Goal: Transaction & Acquisition: Obtain resource

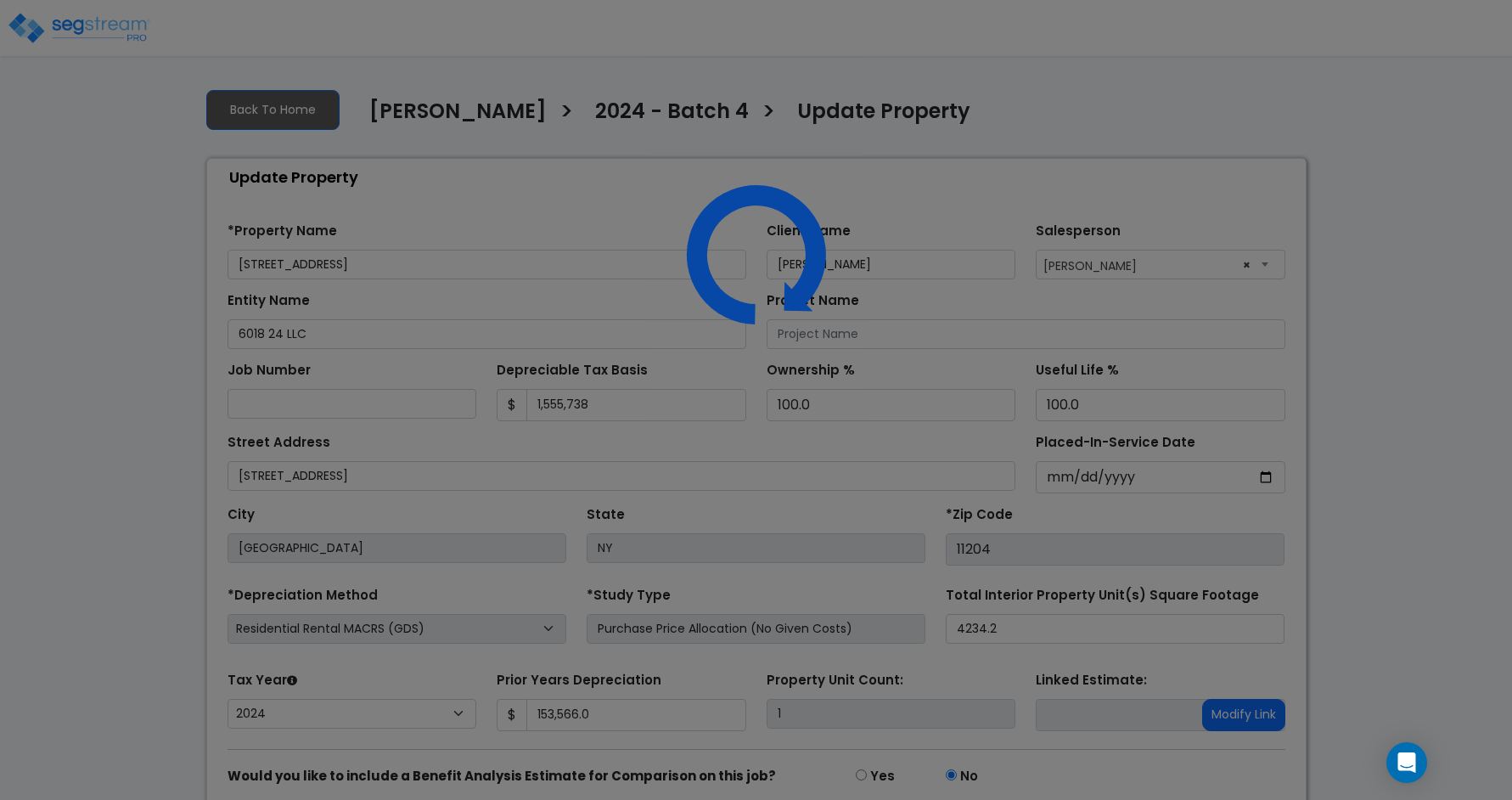
select select "2024"
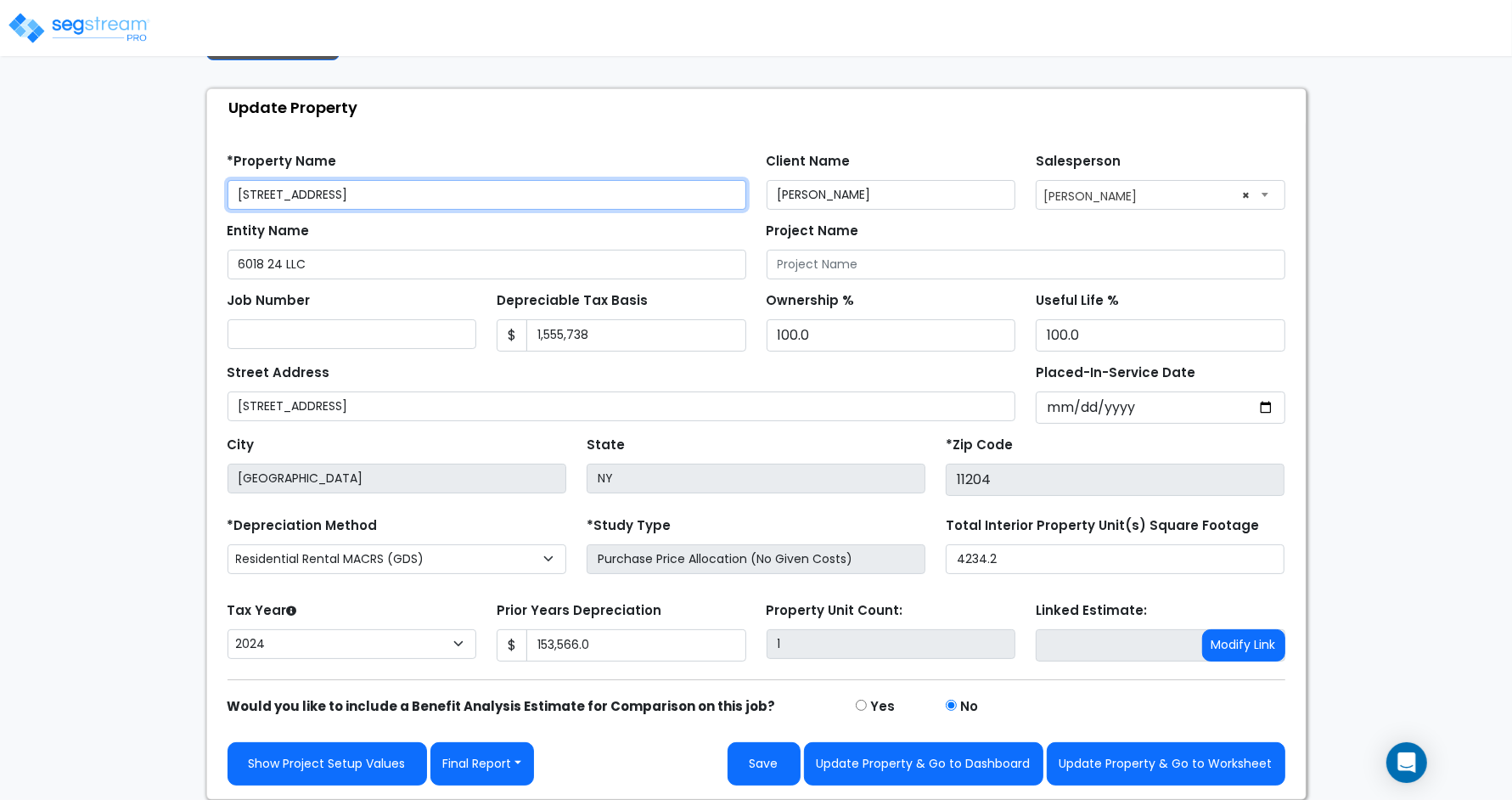
scroll to position [72, 0]
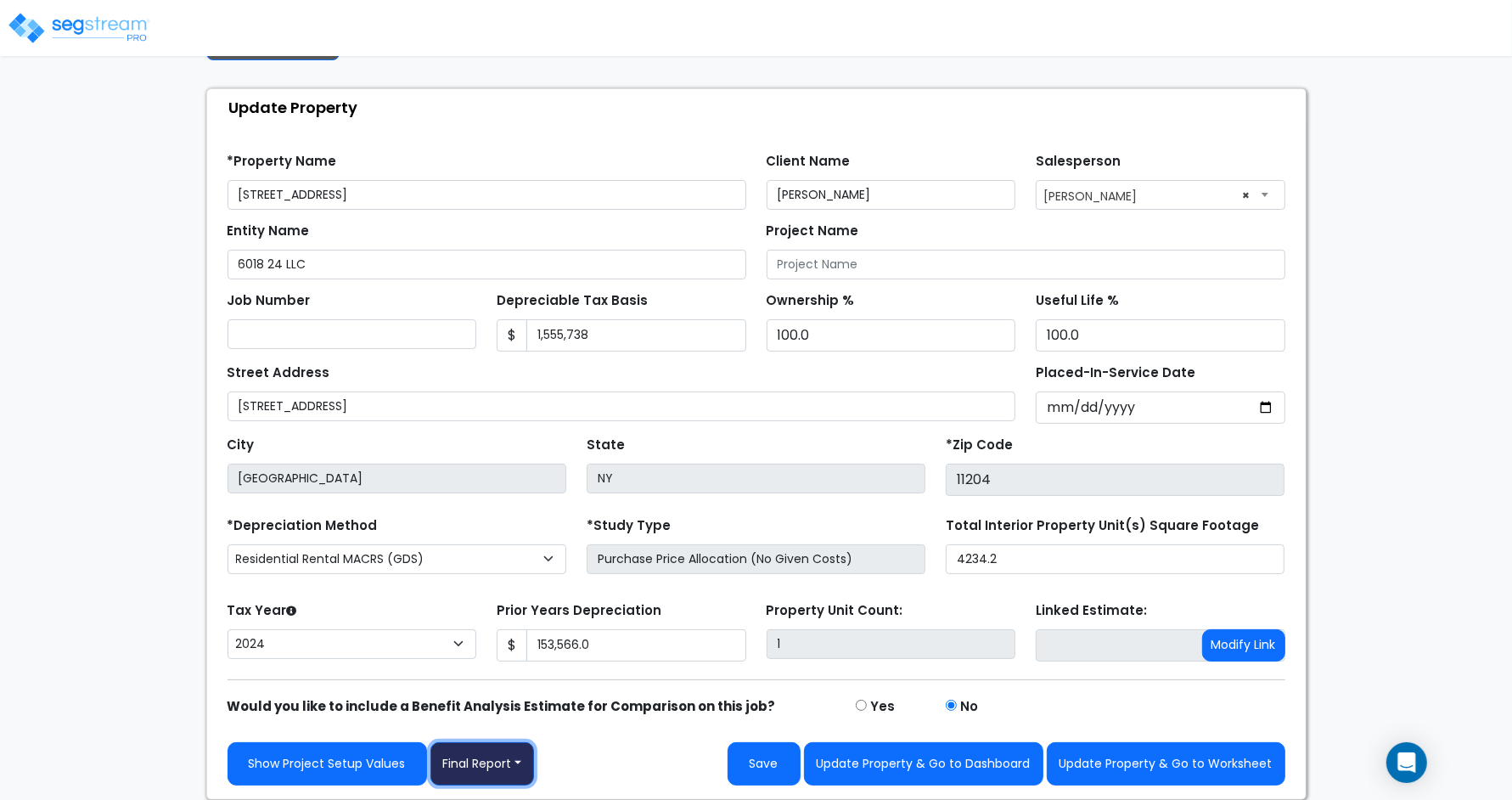
click at [498, 767] on button "Final Report" at bounding box center [483, 764] width 105 height 44
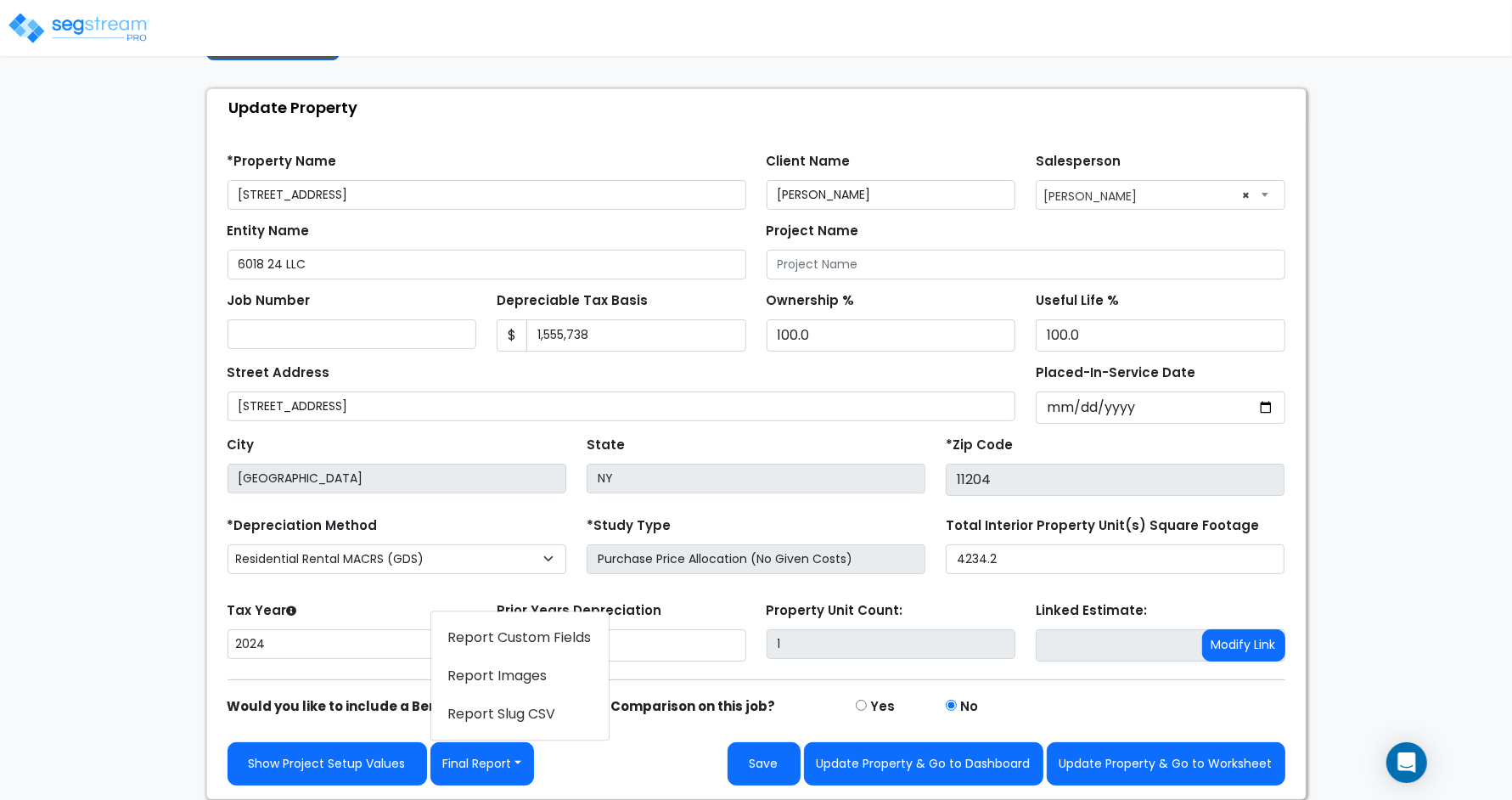
click at [1427, 657] on div "We are Building your Property. So please grab a coffee and let us do the heavy …" at bounding box center [756, 402] width 1512 height 794
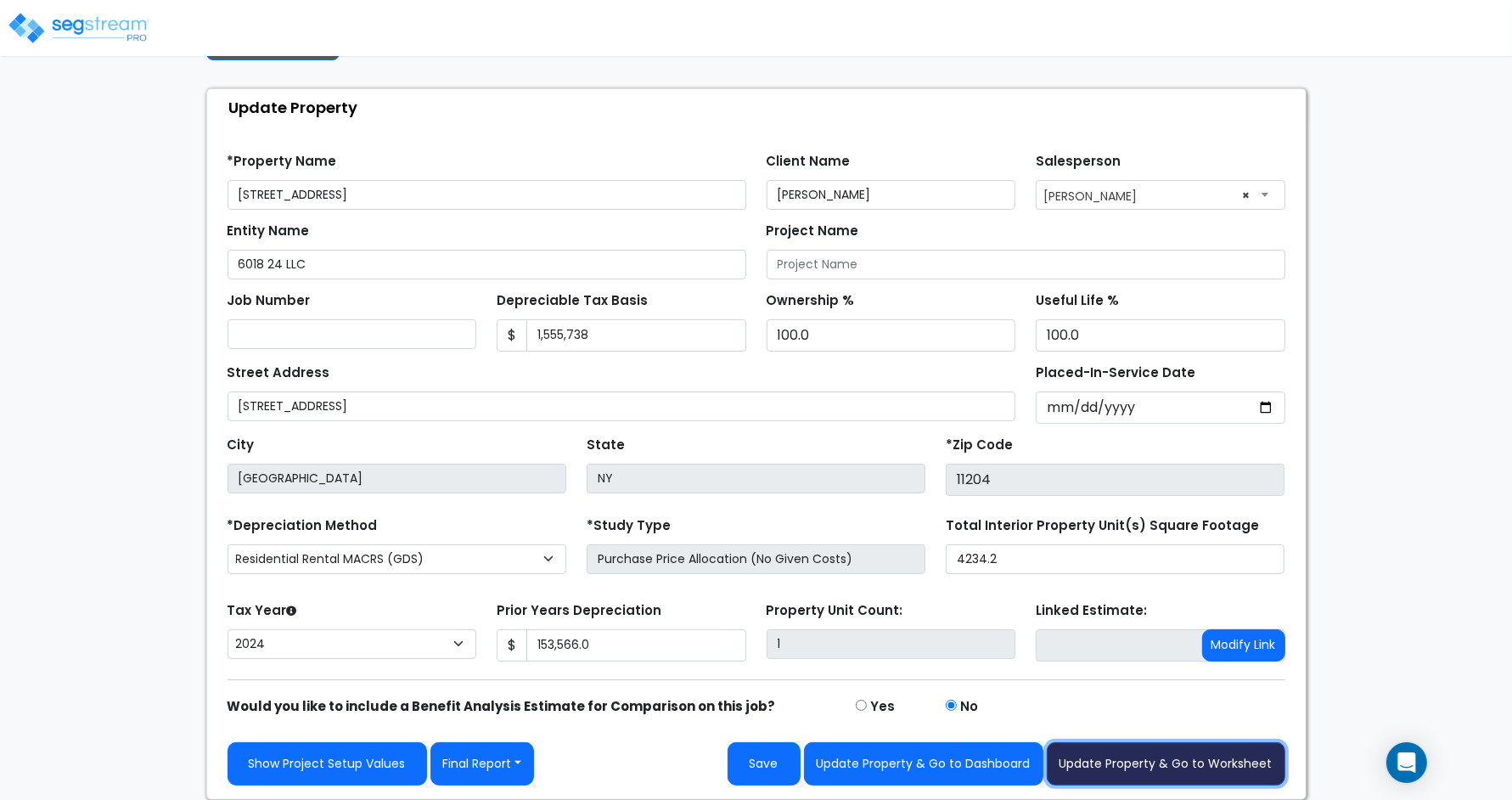
click at [1220, 767] on button "Update Property & Go to Worksheet" at bounding box center [1166, 764] width 239 height 44
type input "153566"
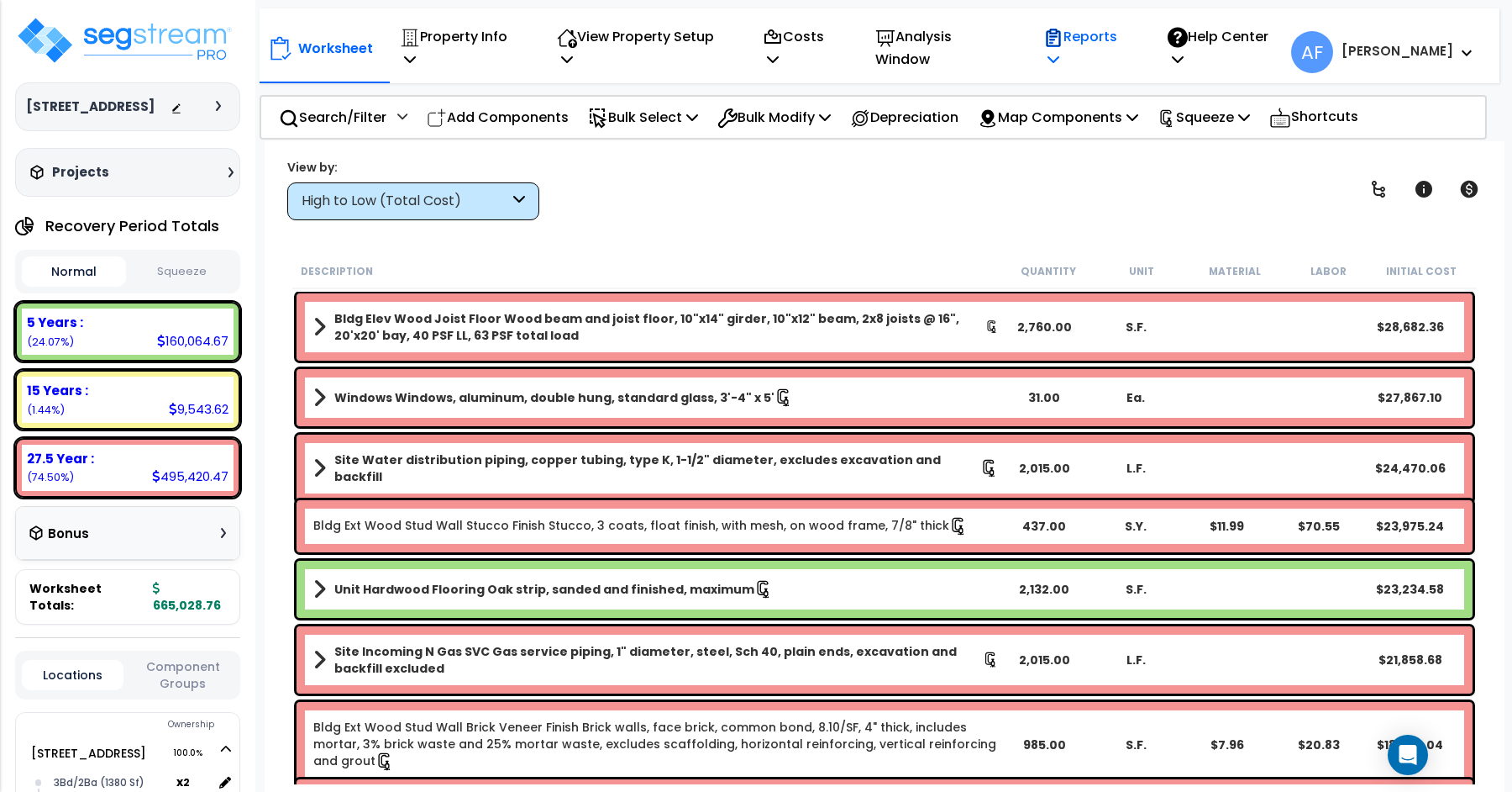
click at [1060, 52] on icon at bounding box center [1053, 58] width 12 height 13
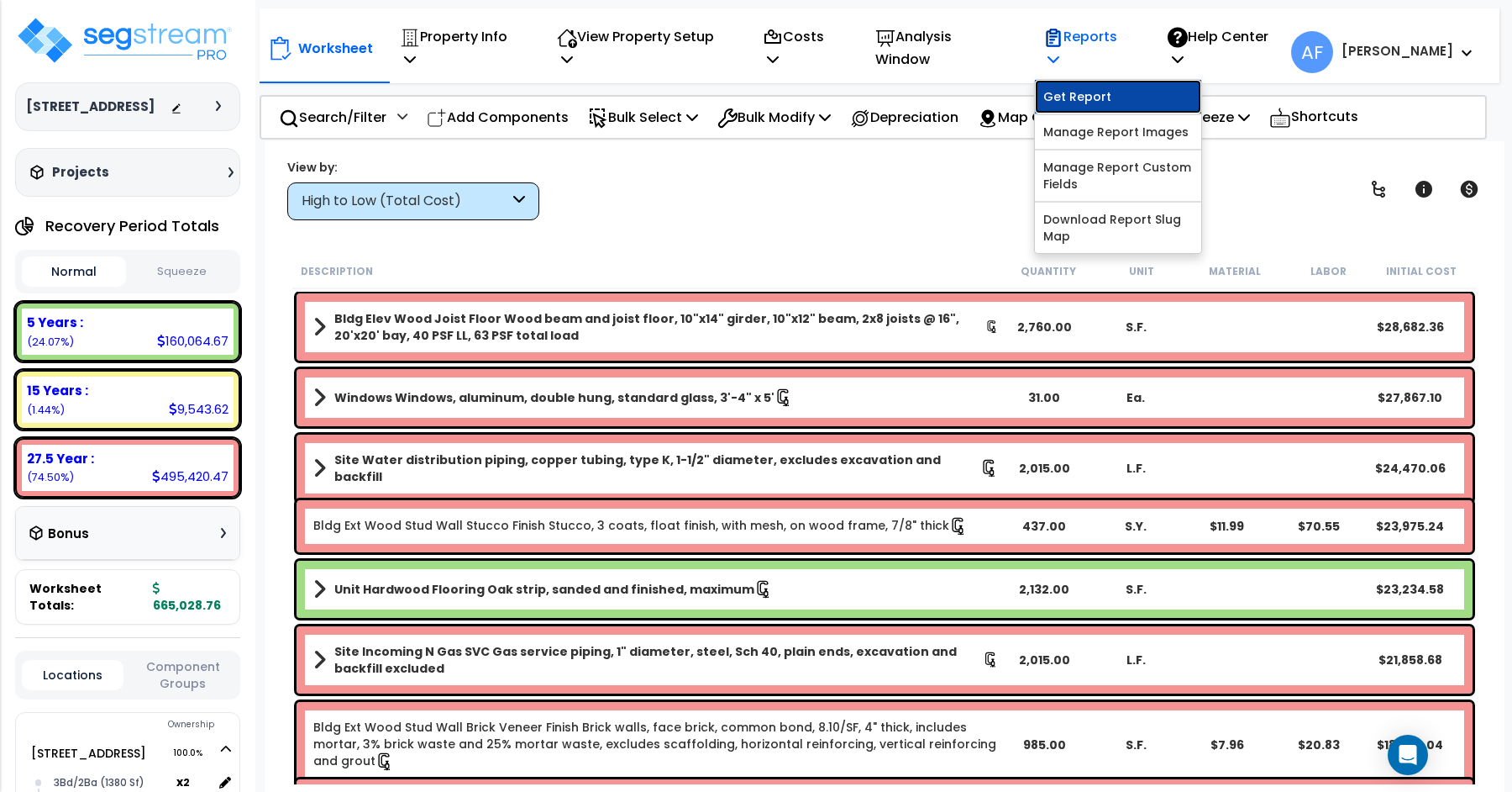
click at [1125, 80] on link "Get Report" at bounding box center [1118, 97] width 166 height 34
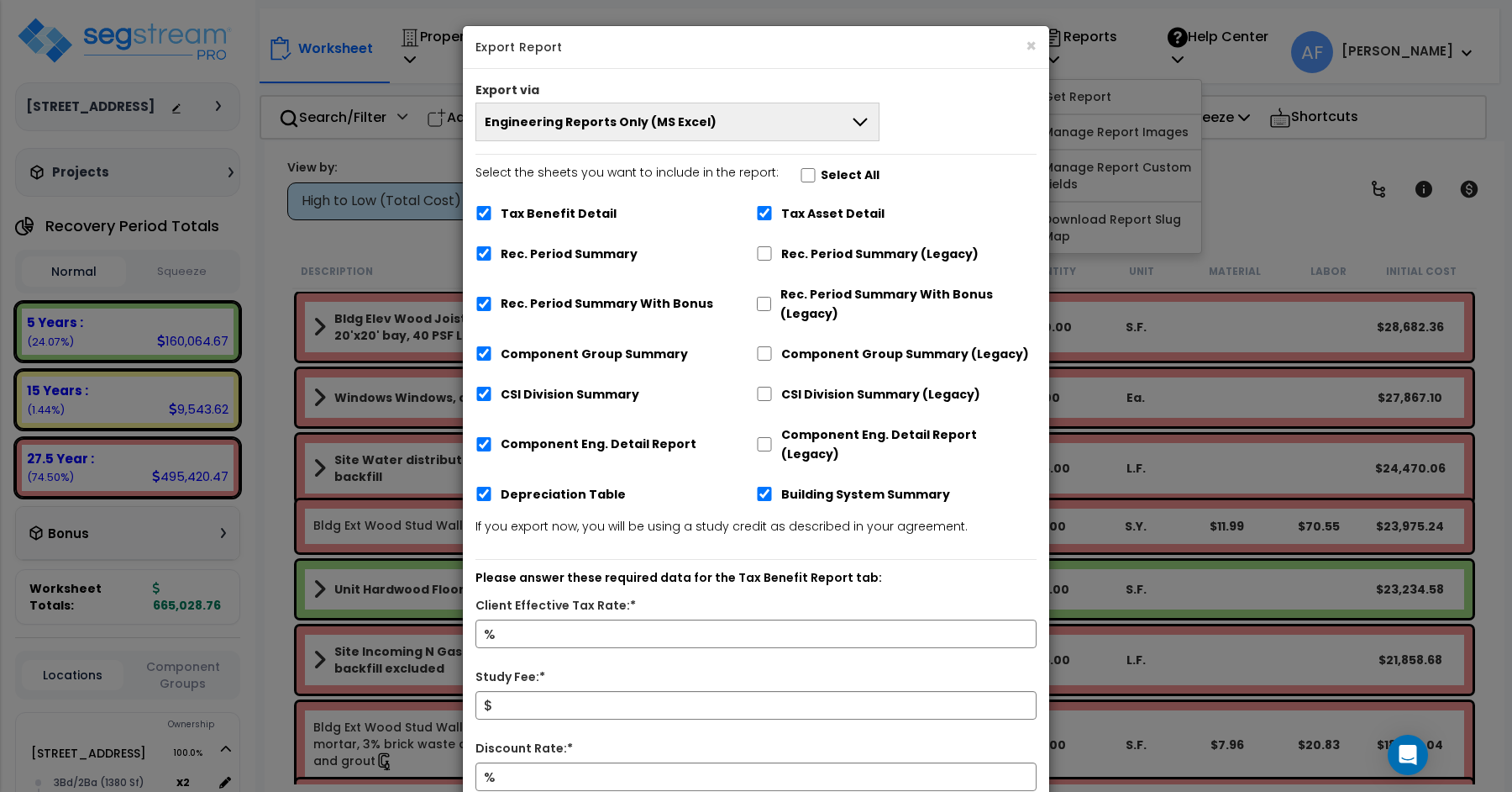
click at [651, 133] on button "Engineering Reports Only (MS Excel)" at bounding box center [678, 121] width 404 height 39
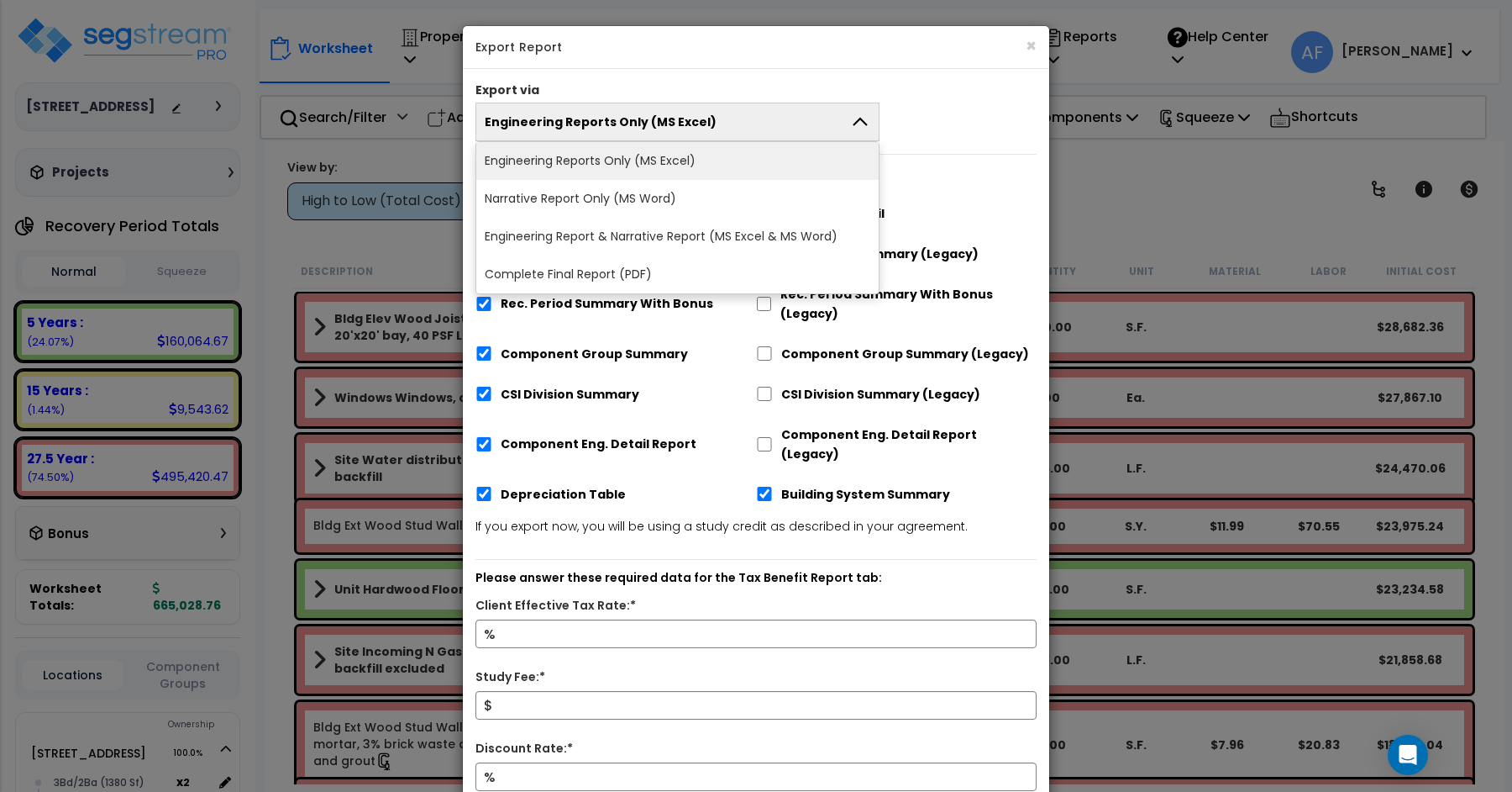
click at [697, 235] on li "Engineering Report & Narrative Report (MS Excel & MS Word)" at bounding box center [678, 236] width 402 height 38
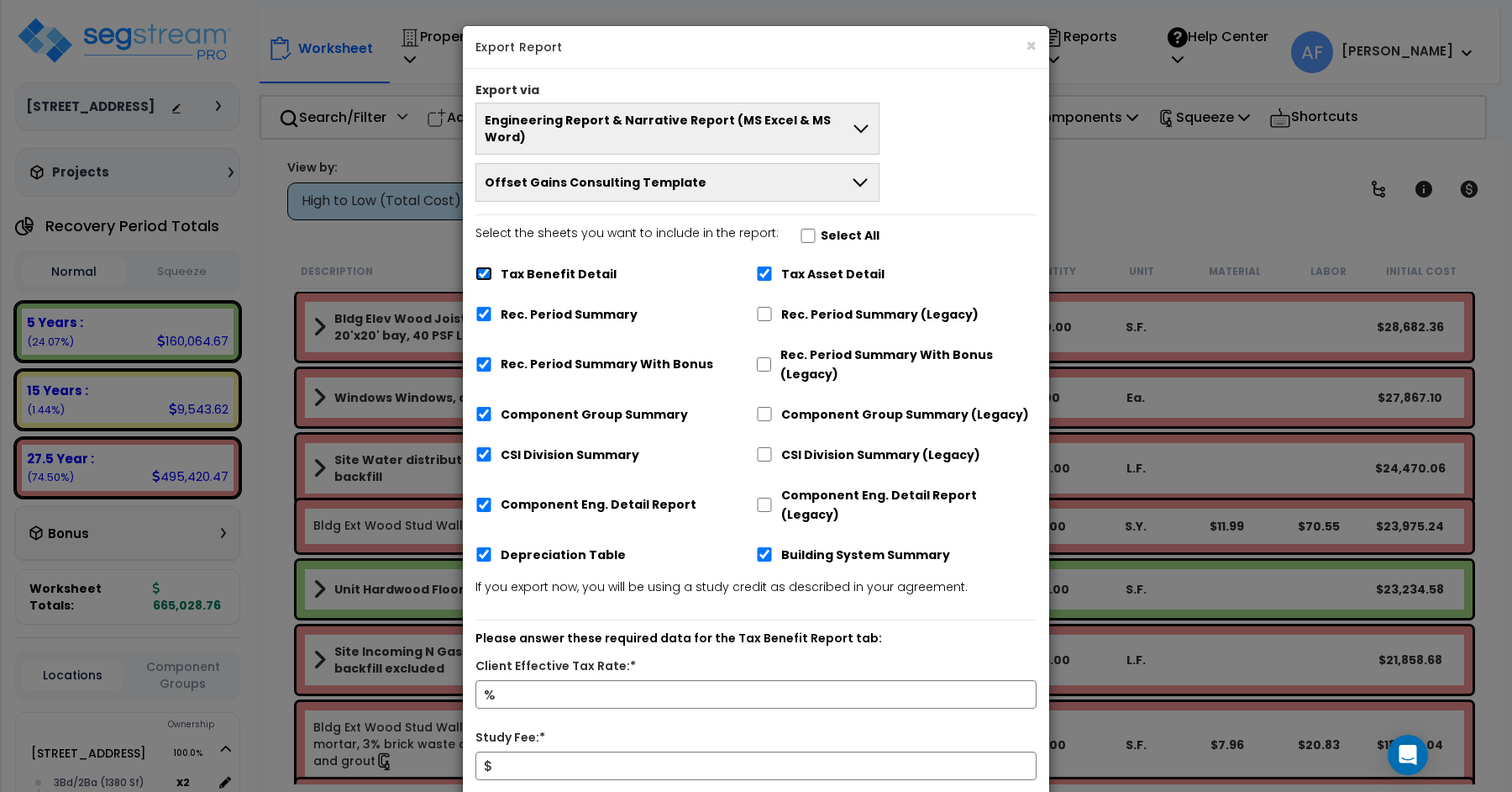
click at [482, 266] on input "Tax Benefit Detail" at bounding box center [484, 273] width 17 height 14
checkbox input "false"
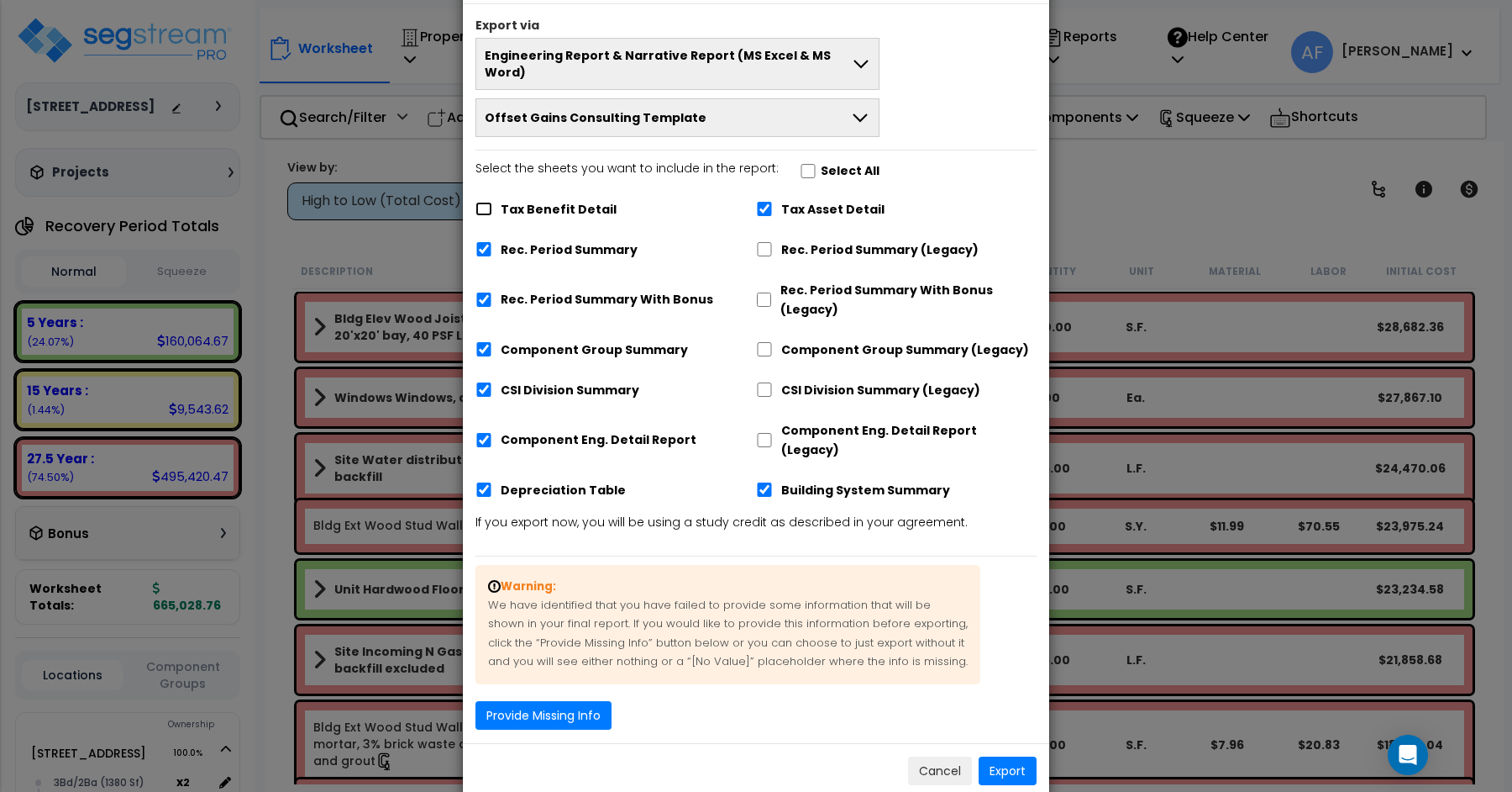
scroll to position [66, 0]
click at [584, 700] on button "Provide Missing Info" at bounding box center [543, 714] width 136 height 28
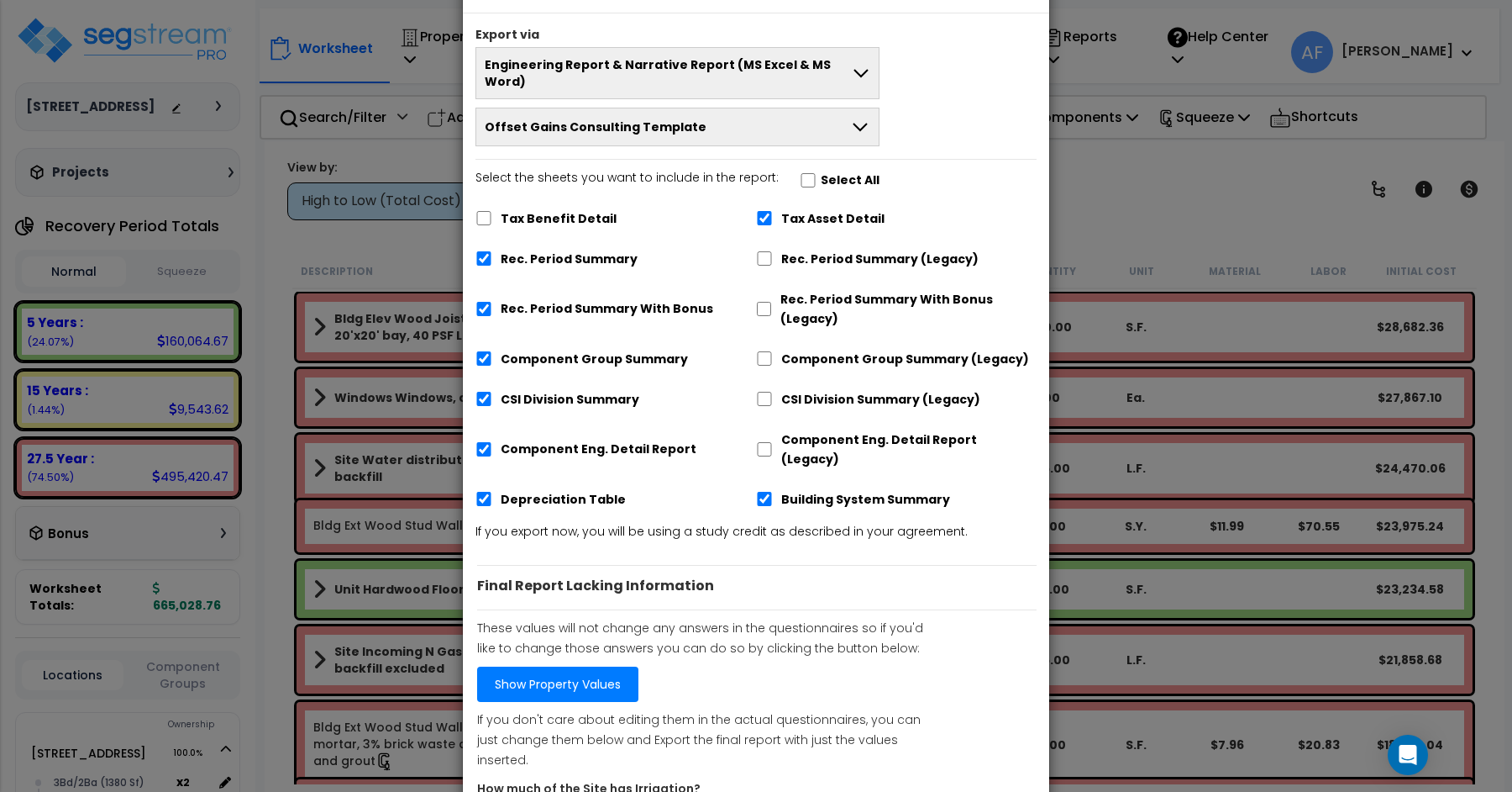
scroll to position [146, 0]
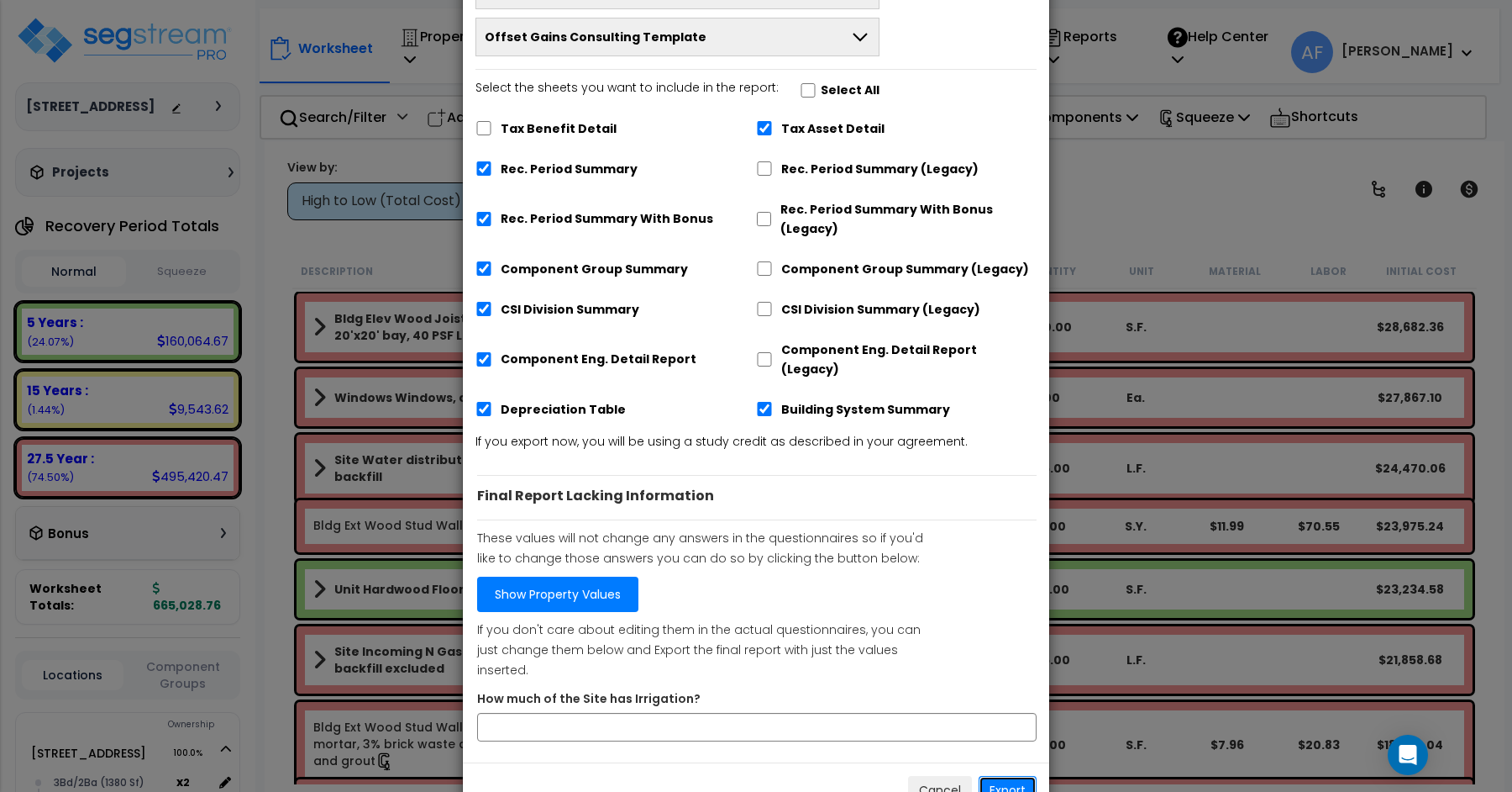
click at [1008, 776] on button "Export" at bounding box center [1008, 790] width 58 height 28
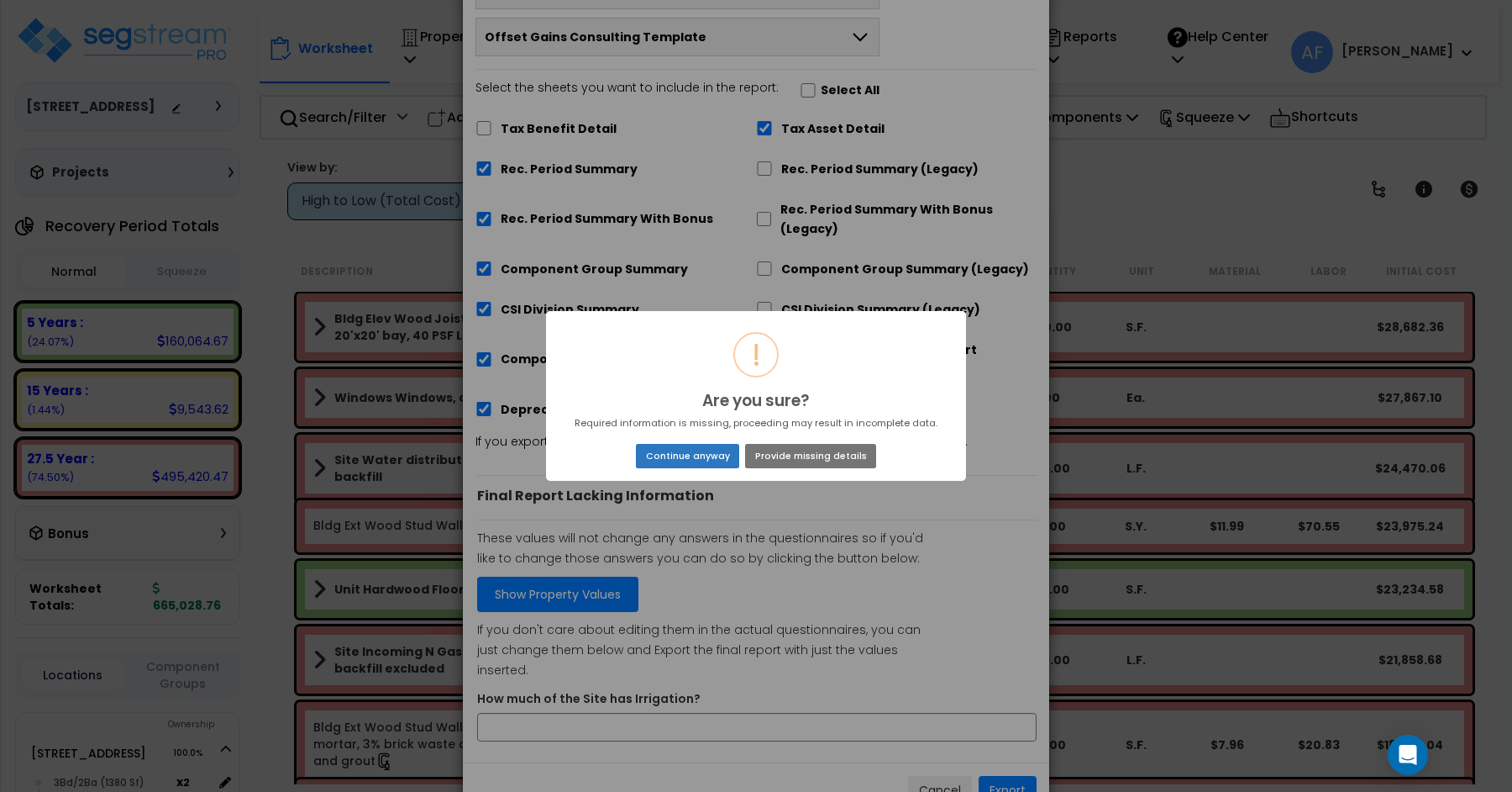
click at [699, 451] on button "Continue anyway" at bounding box center [687, 455] width 103 height 24
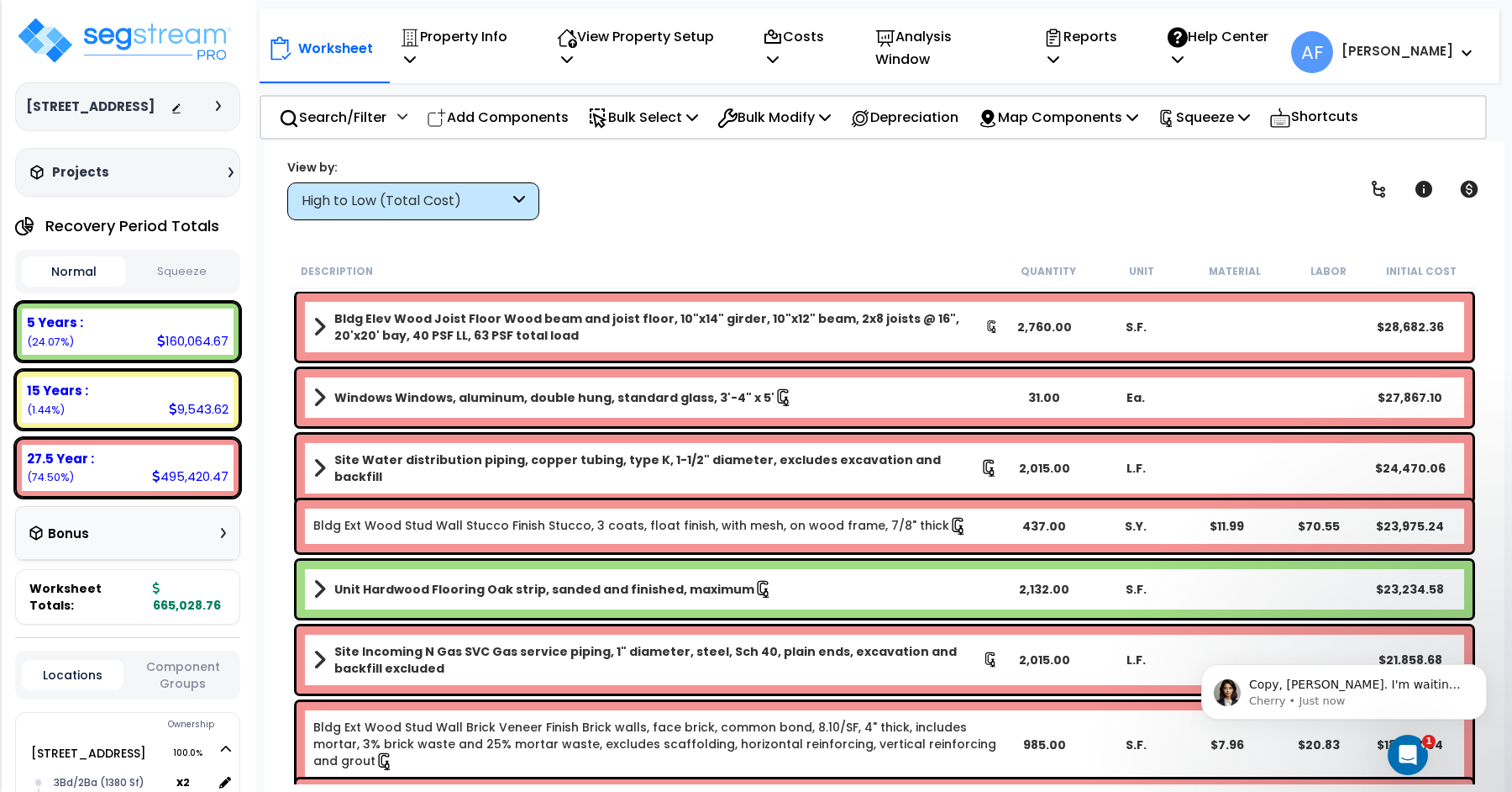
scroll to position [0, 0]
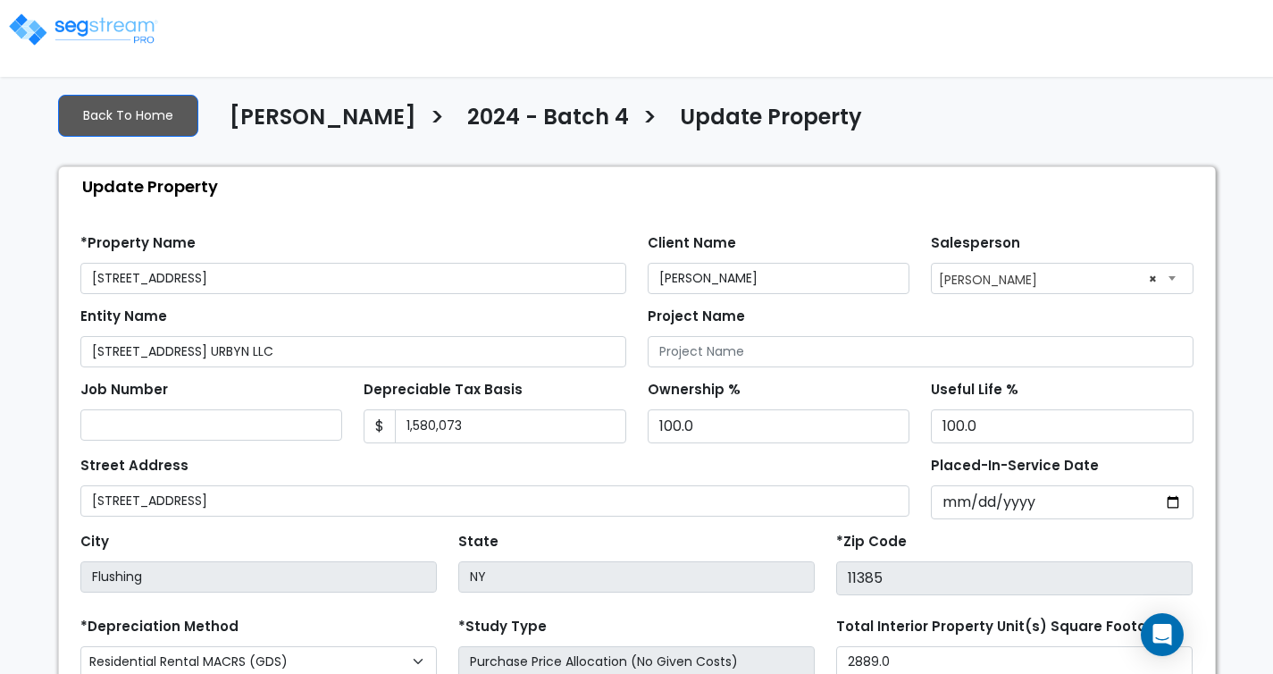
select select "2024"
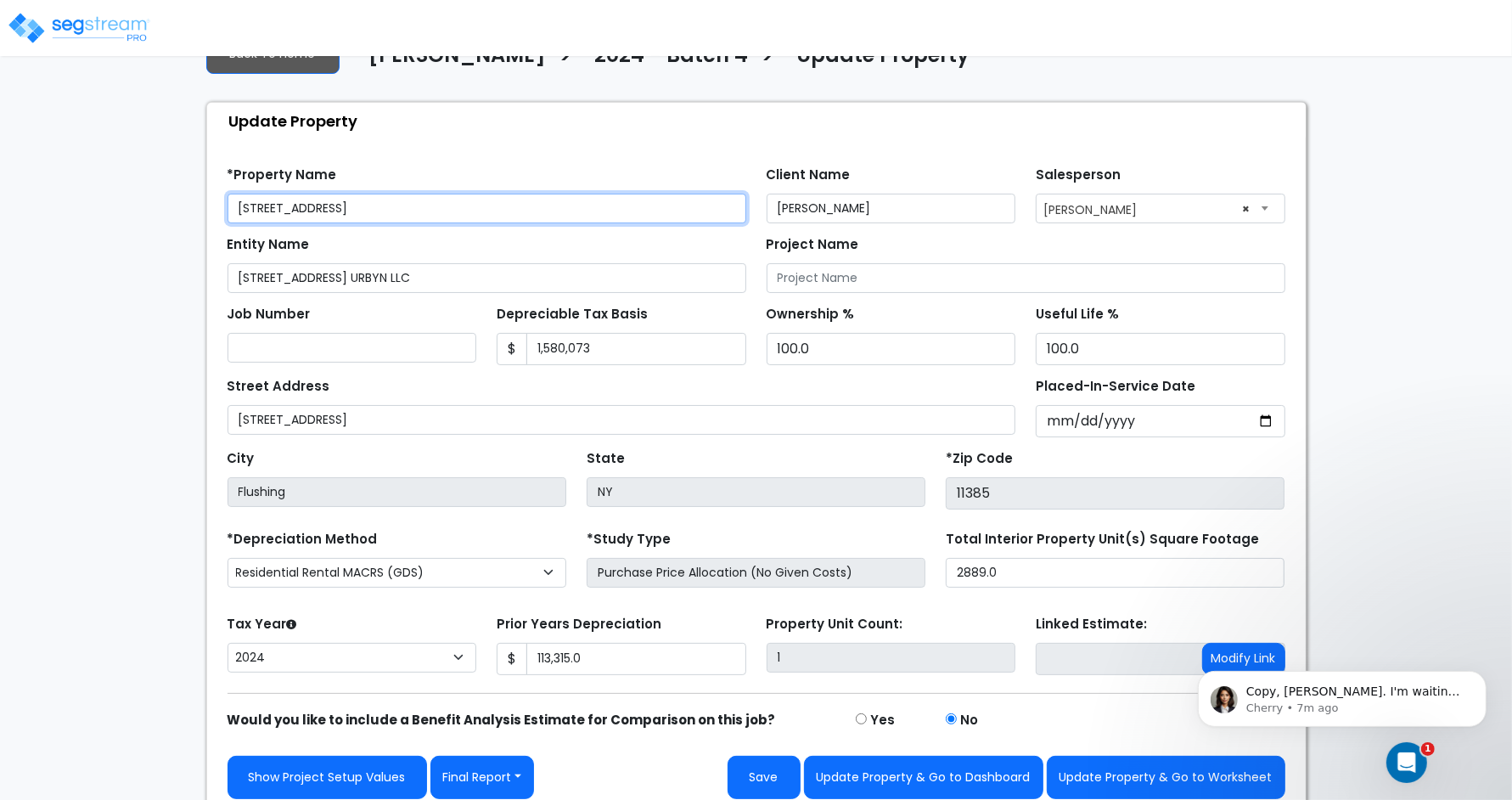
scroll to position [72, 0]
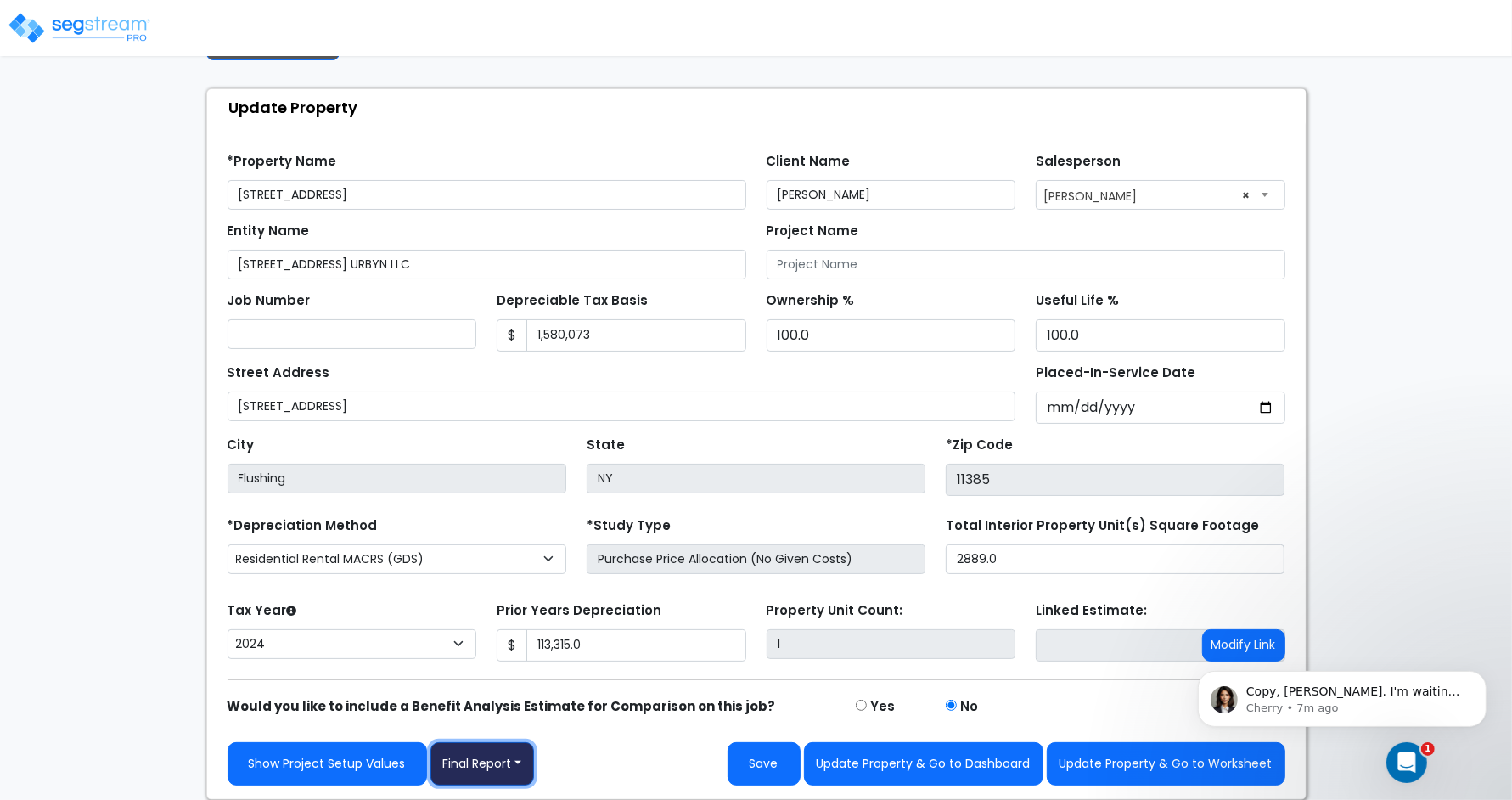
click at [514, 639] on button "Final Report" at bounding box center [483, 764] width 105 height 44
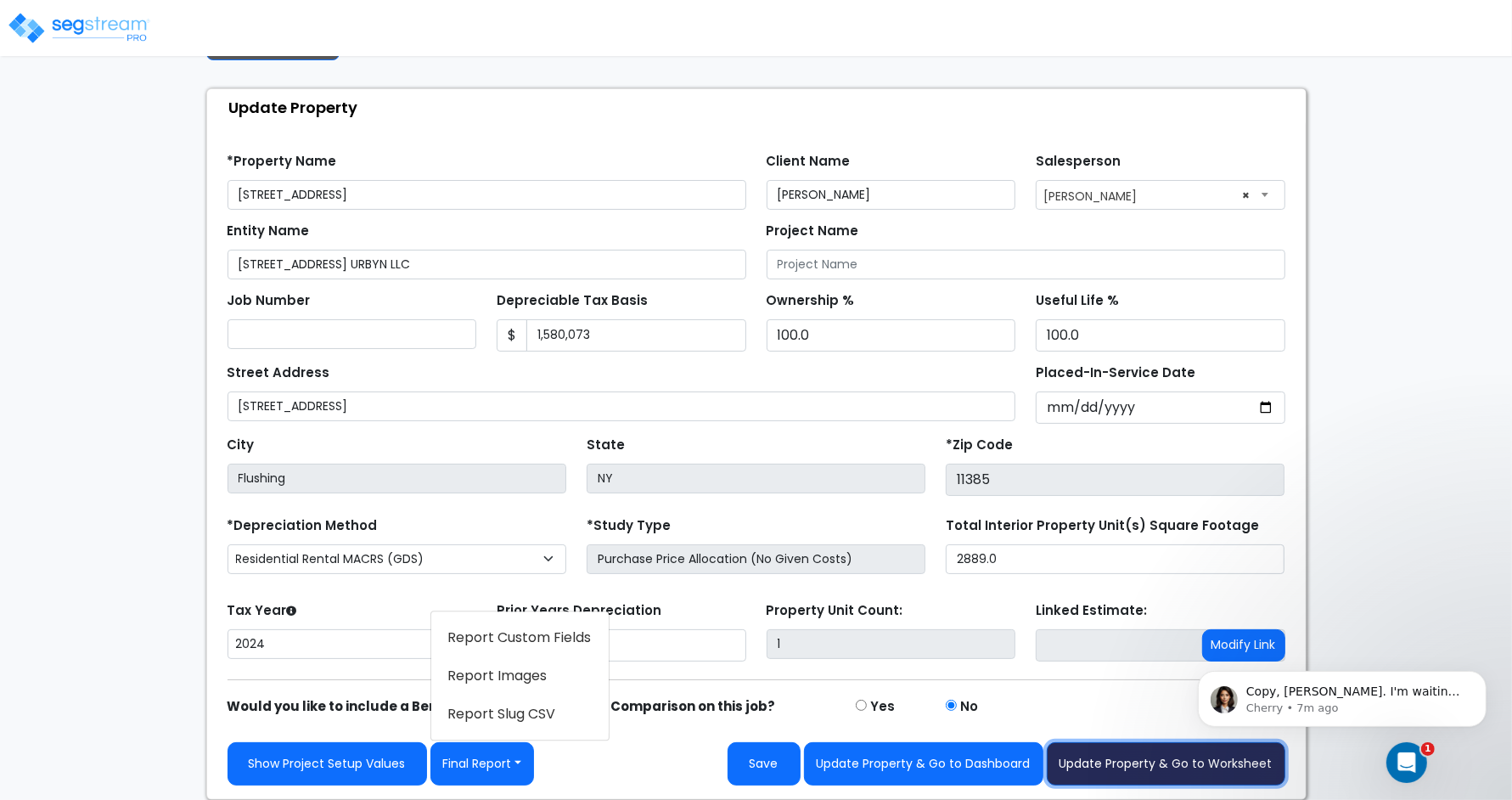
click at [1182, 639] on button "Update Property & Go to Worksheet" at bounding box center [1166, 764] width 239 height 44
type input "113315"
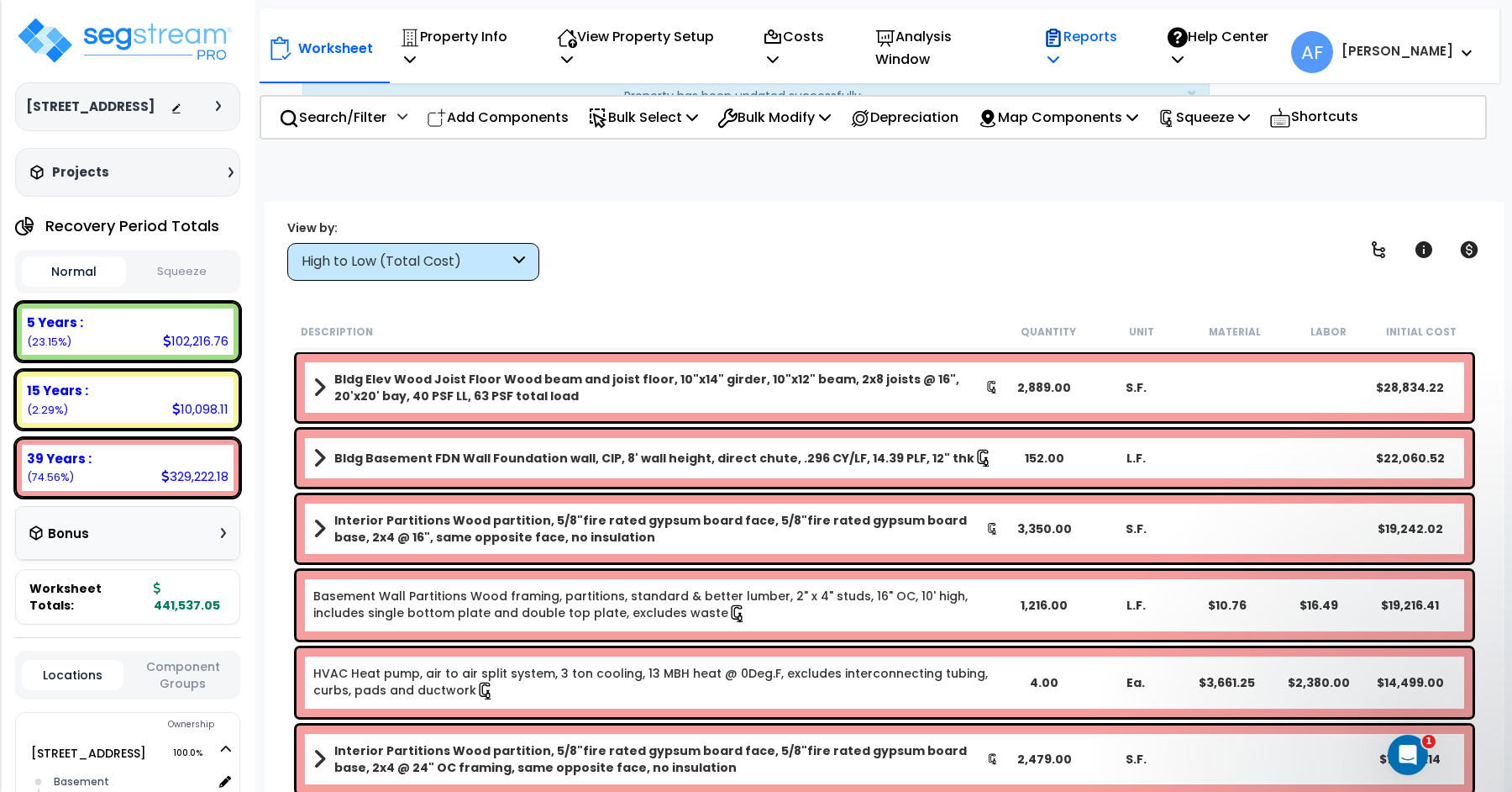
click at [1131, 41] on p "Reports" at bounding box center [1088, 48] width 88 height 45
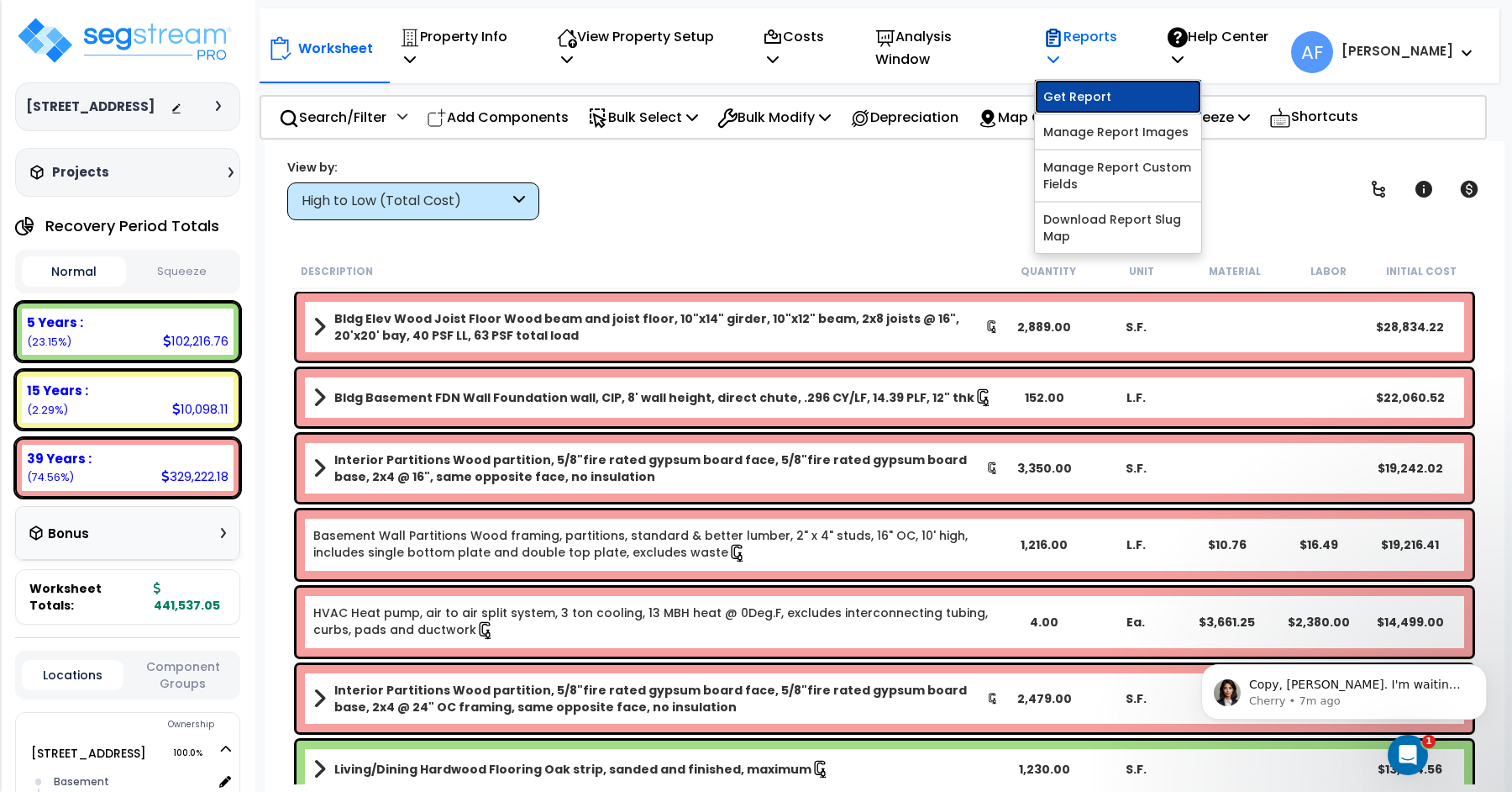
click at [1121, 83] on link "Get Report" at bounding box center [1118, 97] width 166 height 34
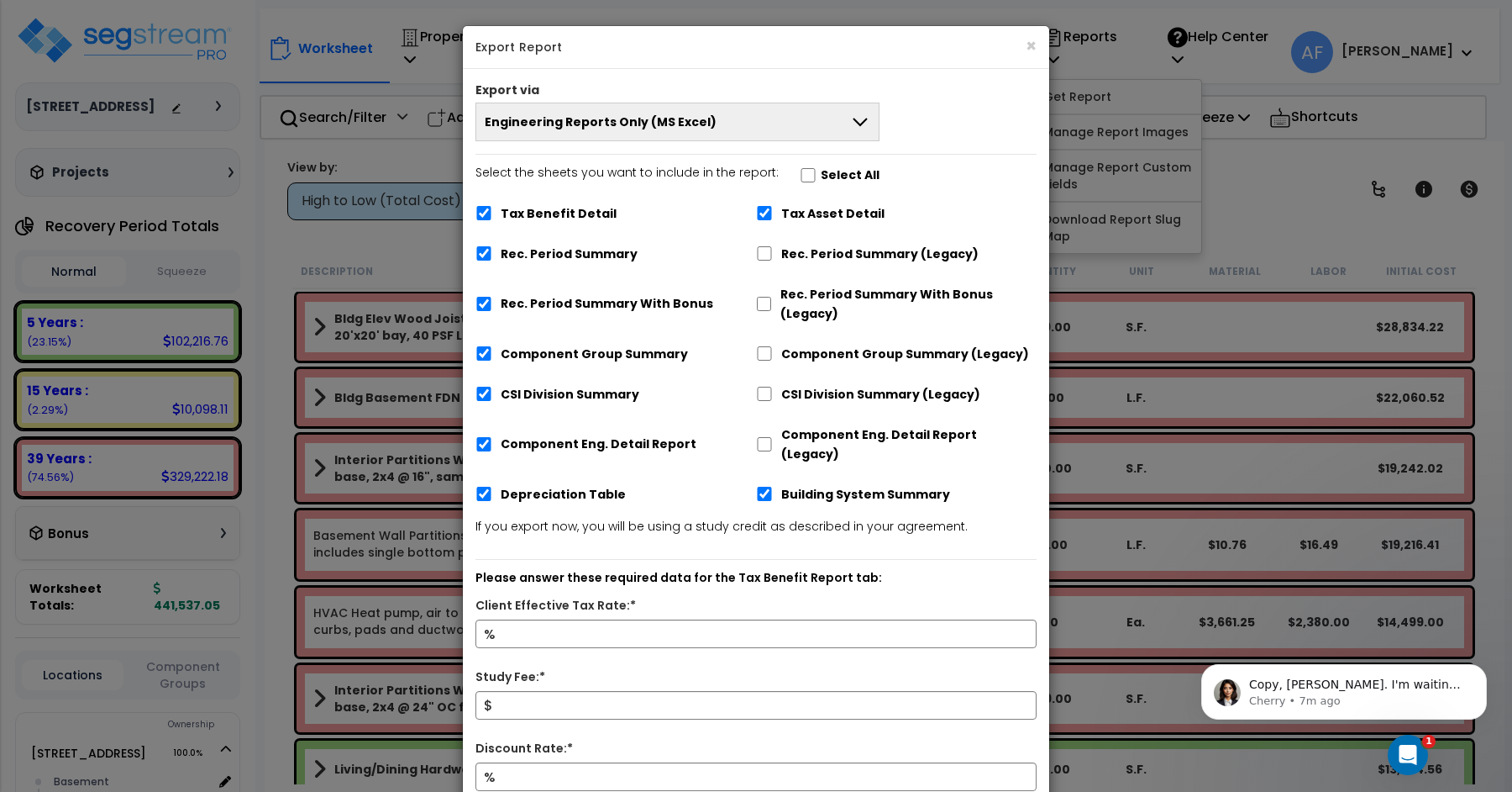
click at [698, 136] on button "Engineering Reports Only (MS Excel)" at bounding box center [678, 121] width 404 height 39
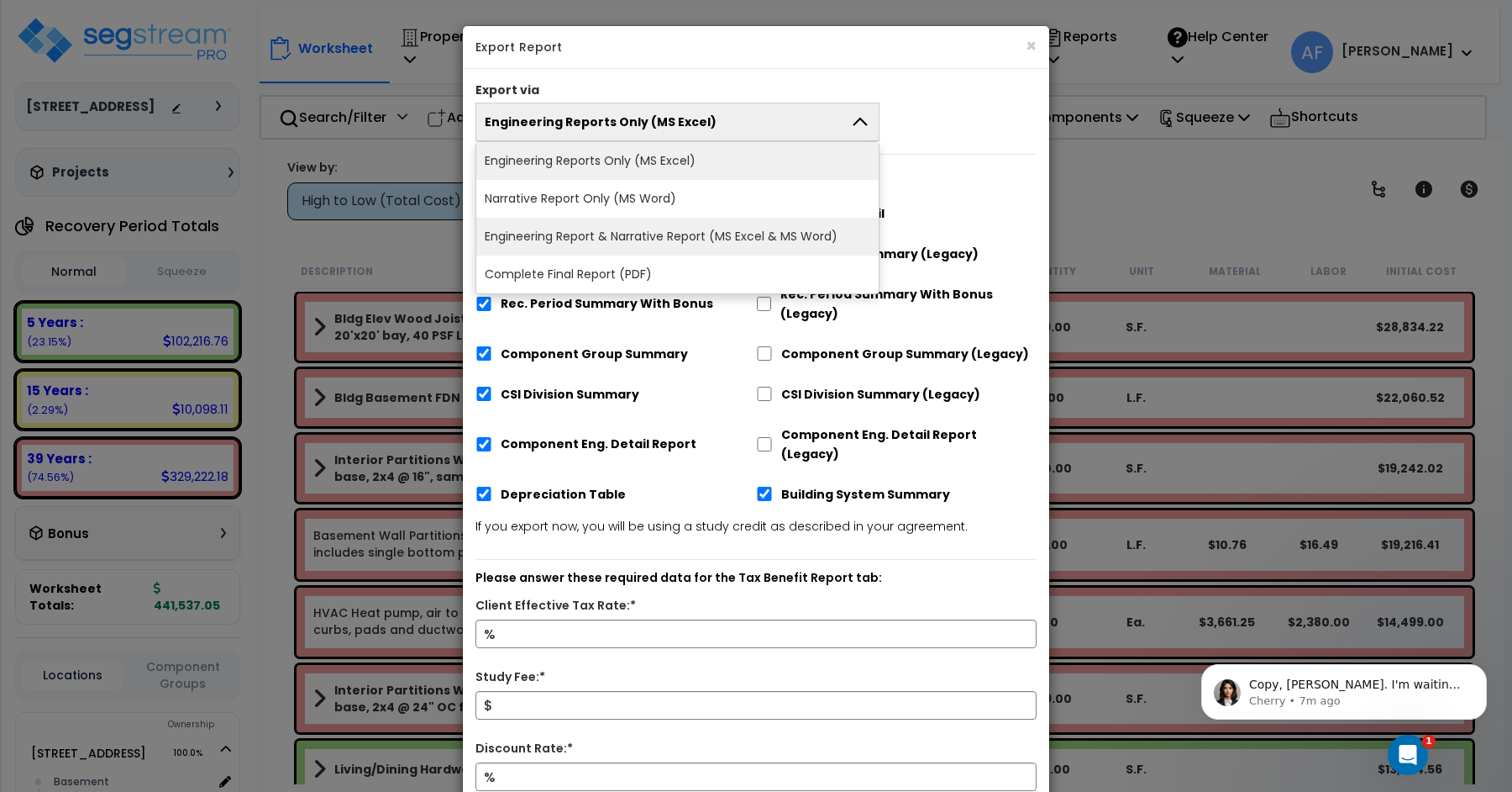
click at [739, 234] on li "Engineering Report & Narrative Report (MS Excel & MS Word)" at bounding box center [678, 236] width 402 height 38
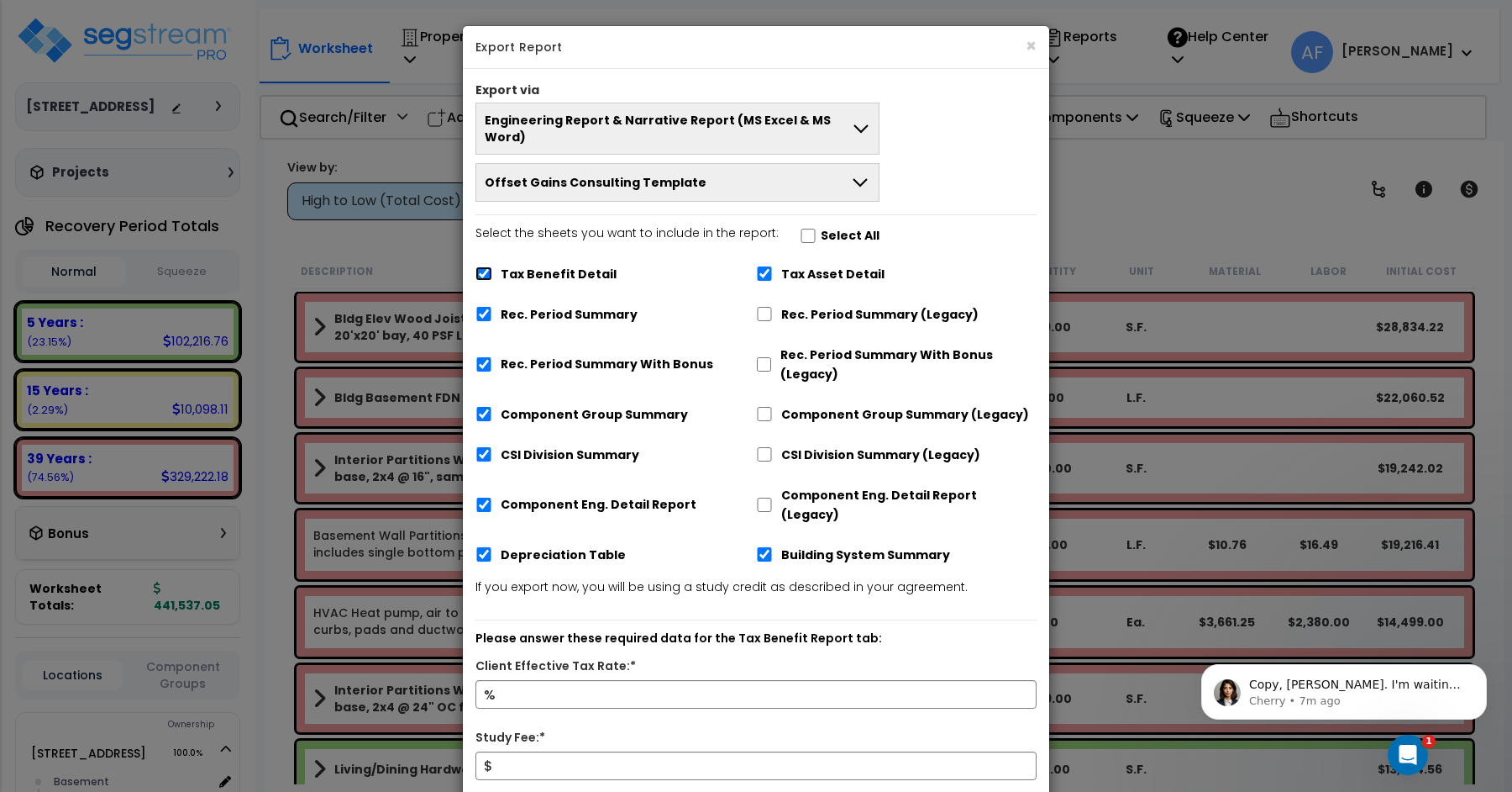
click at [485, 266] on input "Tax Benefit Detail" at bounding box center [484, 273] width 17 height 14
checkbox input "false"
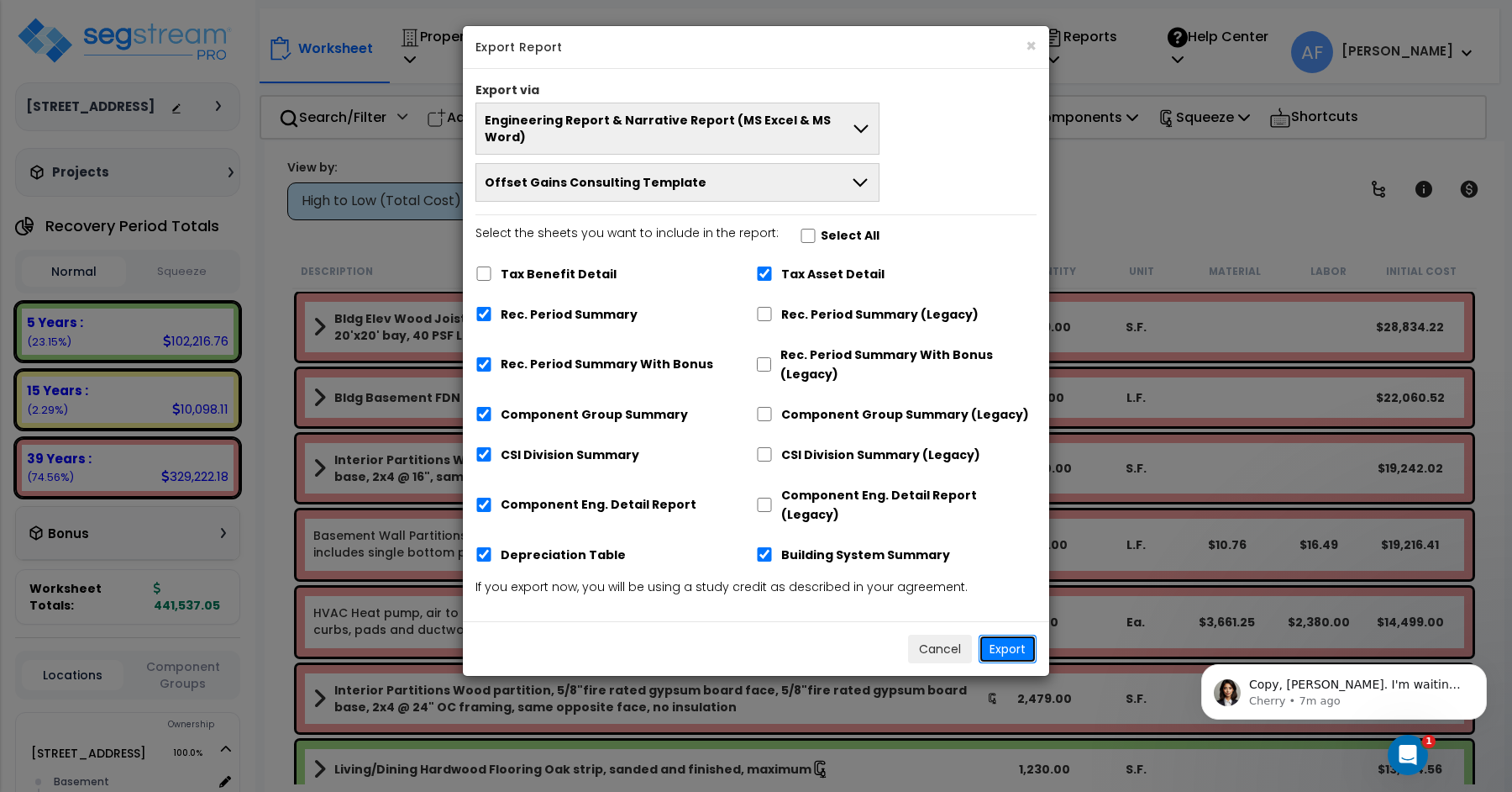
click at [1011, 634] on button "Export" at bounding box center [1008, 648] width 58 height 28
